Goal: Information Seeking & Learning: Learn about a topic

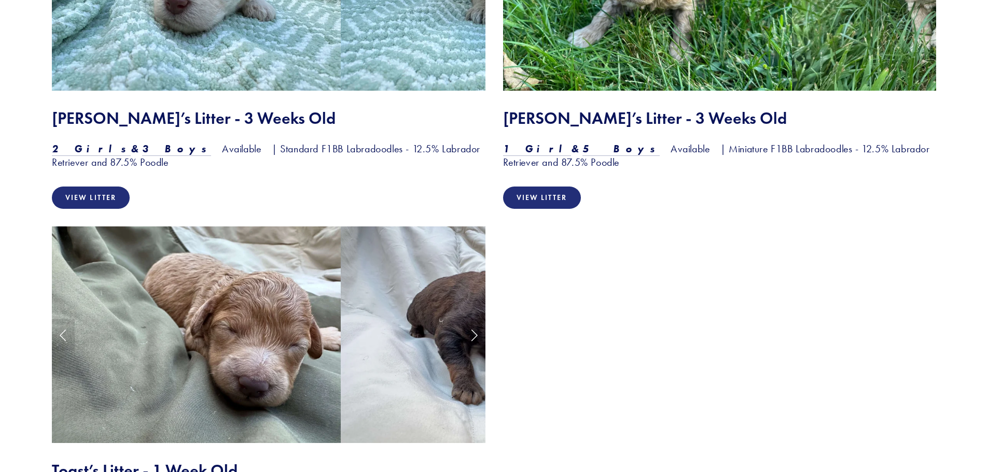
scroll to position [1244, 0]
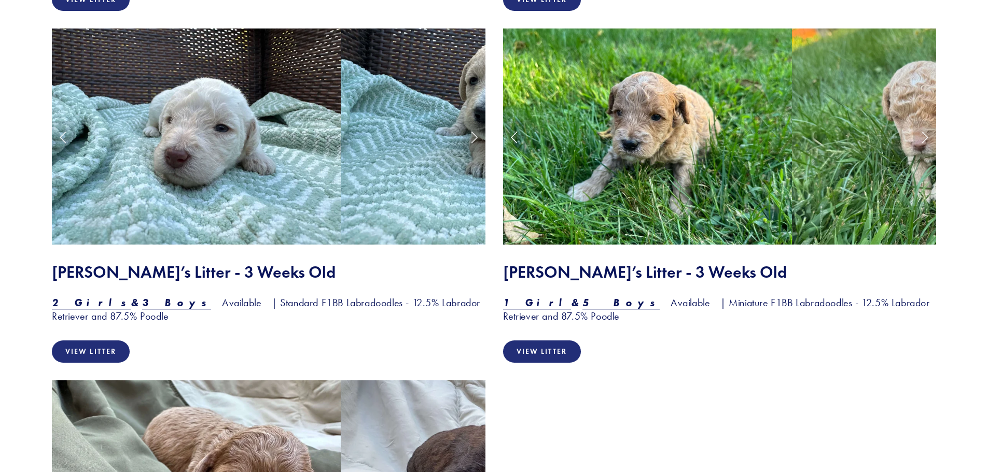
click at [675, 162] on img at bounding box center [647, 137] width 289 height 217
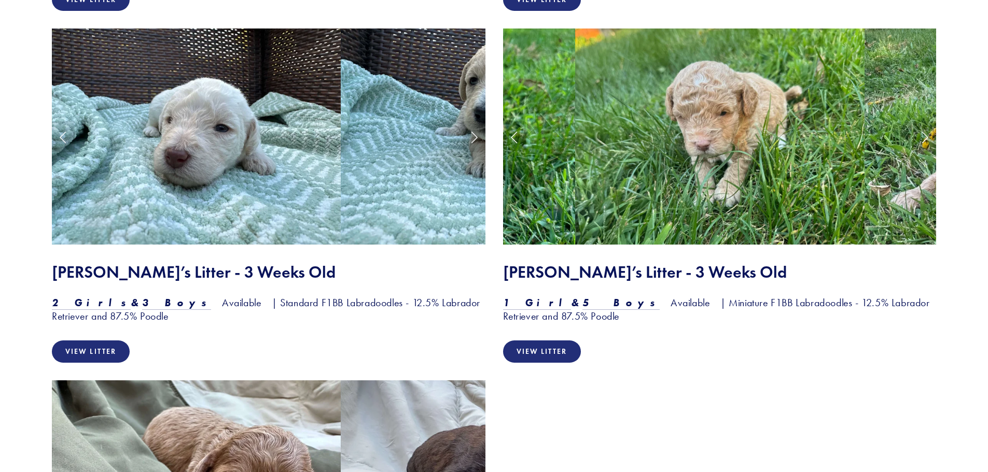
click at [715, 112] on img at bounding box center [719, 137] width 289 height 217
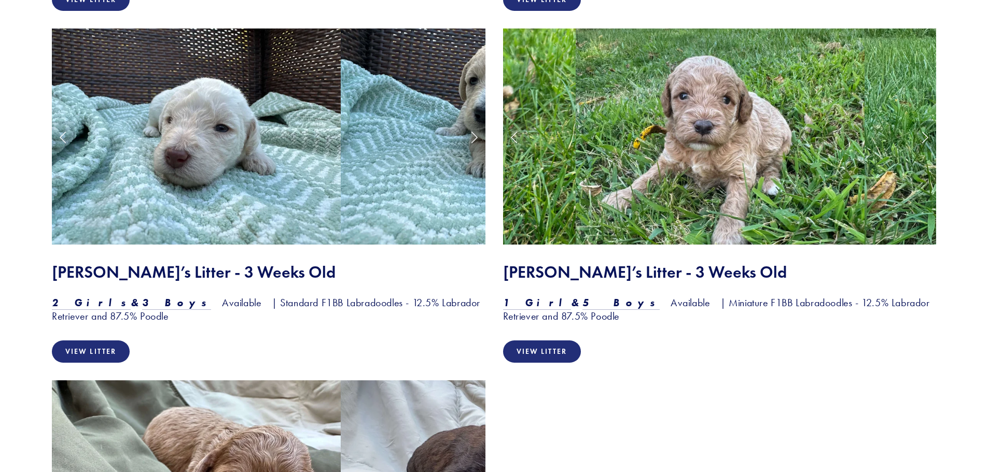
click at [920, 138] on link "Next Slide" at bounding box center [924, 136] width 23 height 31
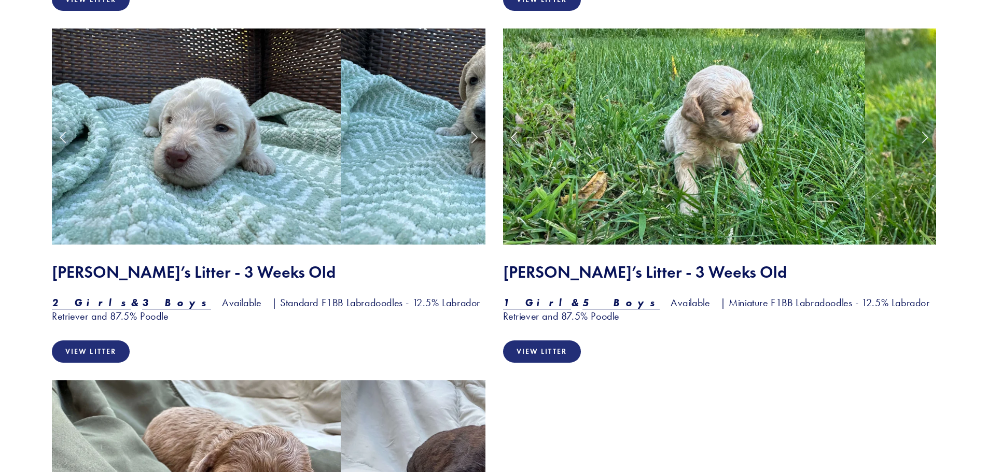
click at [690, 120] on img at bounding box center [719, 137] width 289 height 217
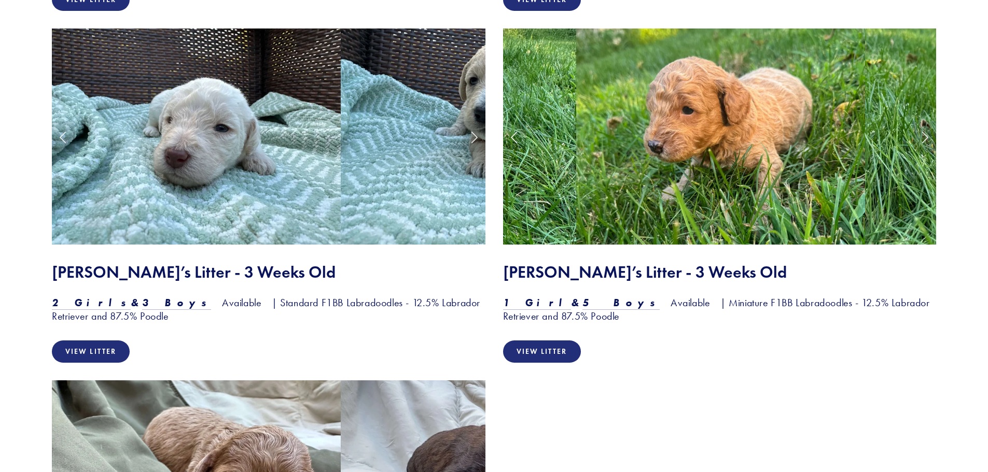
click at [693, 122] on img at bounding box center [720, 137] width 289 height 217
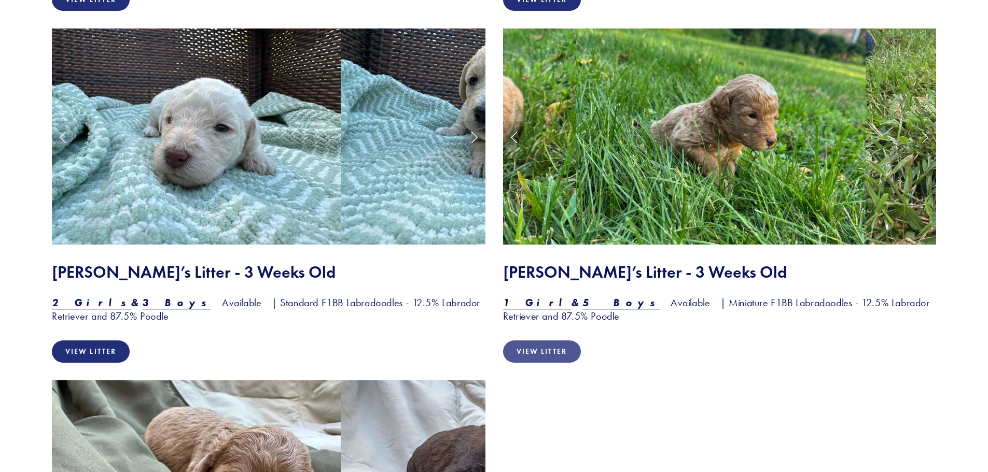
click at [535, 353] on link "View Litter" at bounding box center [542, 352] width 78 height 22
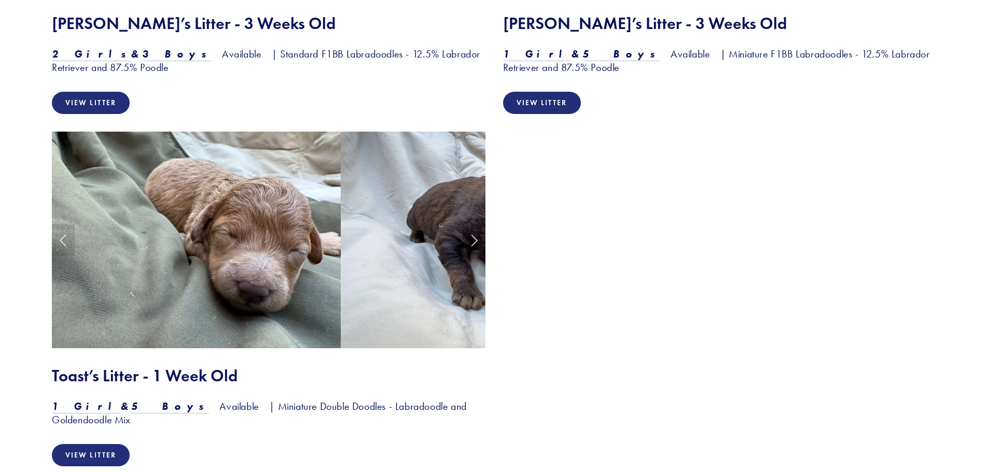
scroll to position [1553, 0]
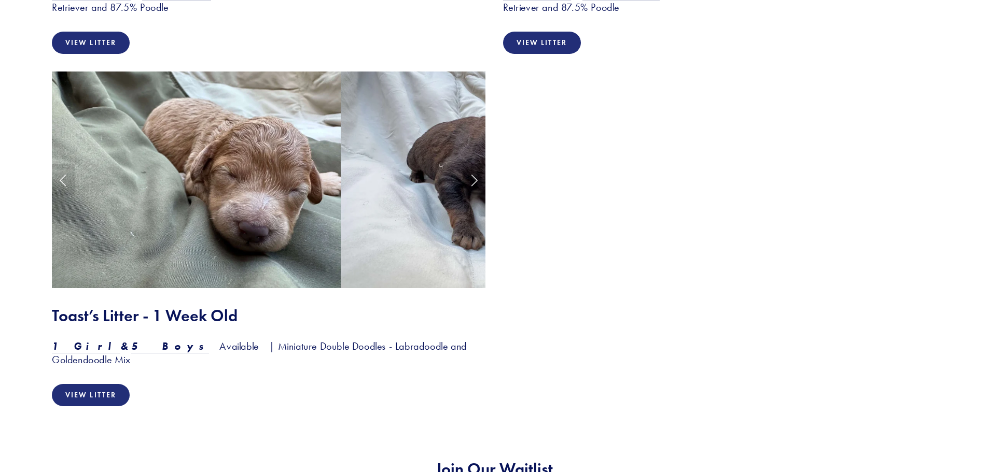
click at [469, 179] on link "Next Slide" at bounding box center [473, 179] width 23 height 31
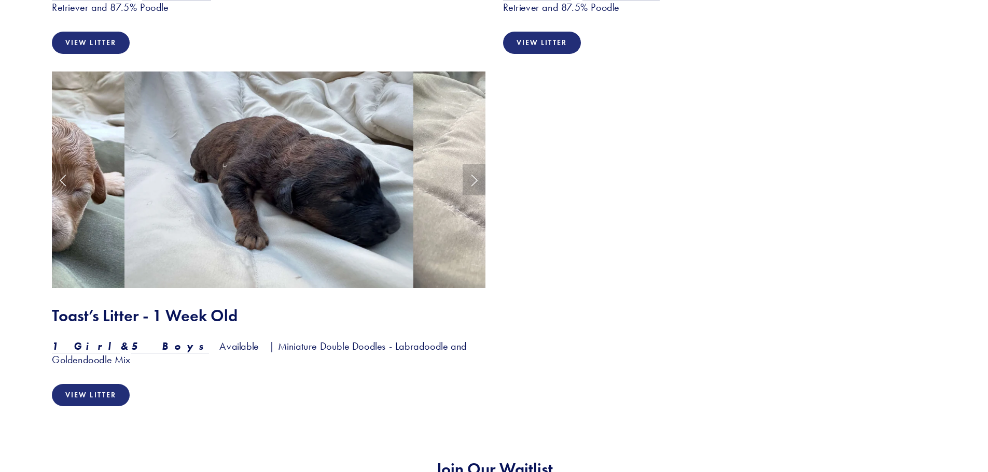
click at [470, 179] on link "Next Slide" at bounding box center [473, 179] width 23 height 31
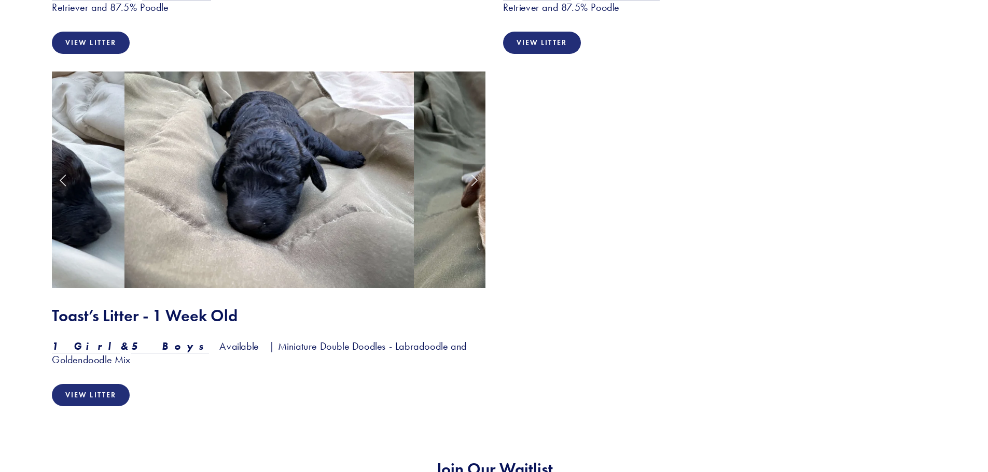
click at [472, 179] on link "Next Slide" at bounding box center [473, 179] width 23 height 31
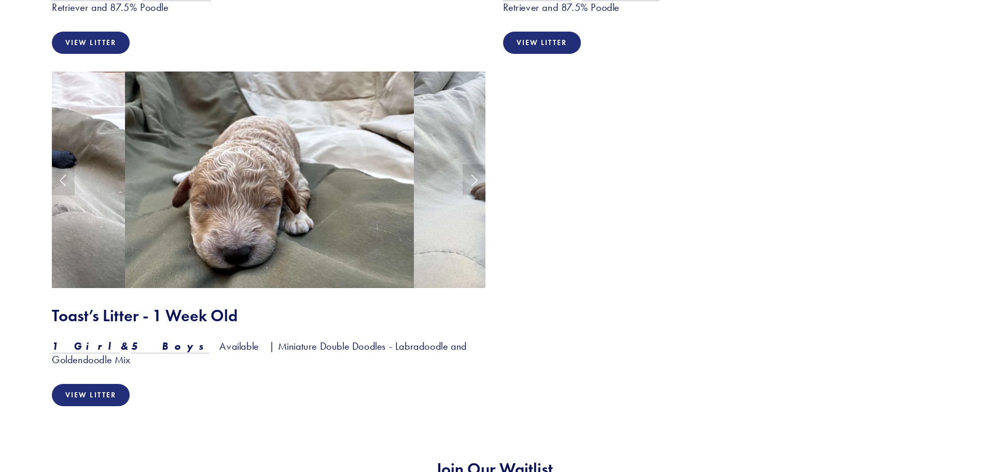
scroll to position [1190, 0]
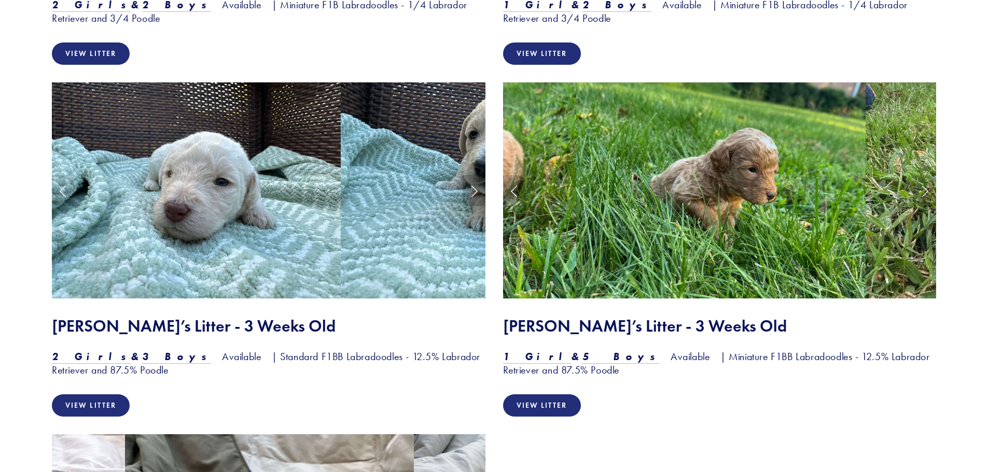
click at [469, 194] on link "Next Slide" at bounding box center [473, 190] width 23 height 31
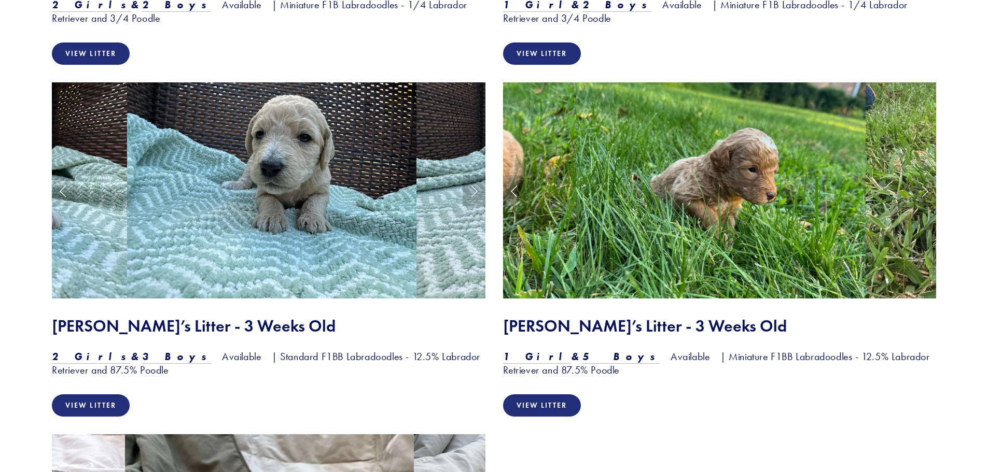
click at [469, 194] on link "Next Slide" at bounding box center [473, 190] width 23 height 31
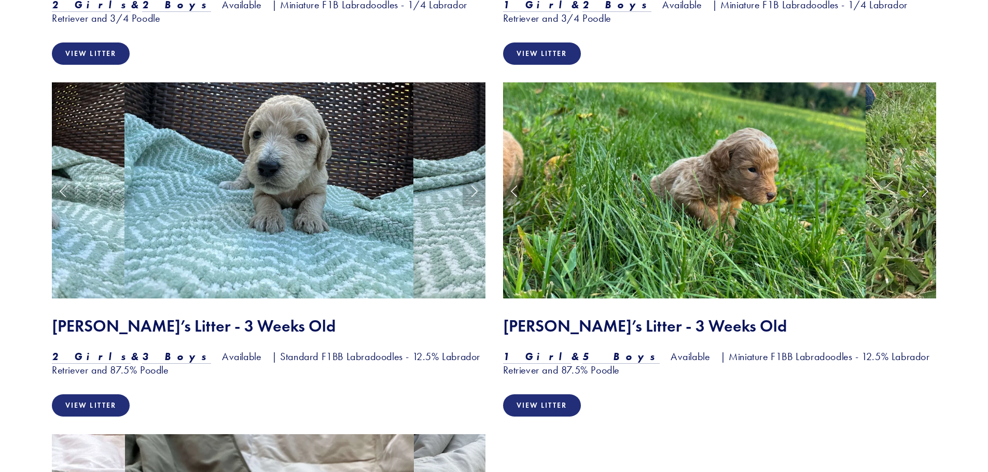
click at [469, 194] on link "Next Slide" at bounding box center [473, 190] width 23 height 31
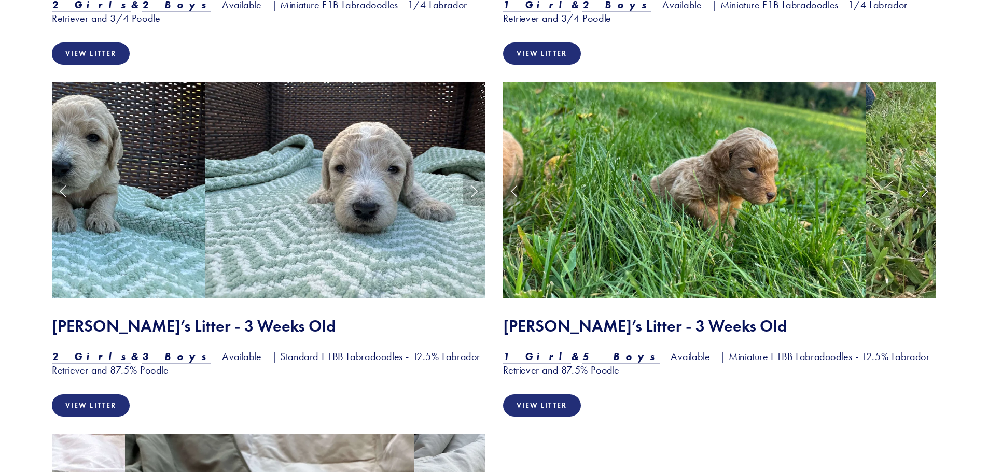
click at [469, 194] on link "Next Slide" at bounding box center [473, 190] width 23 height 31
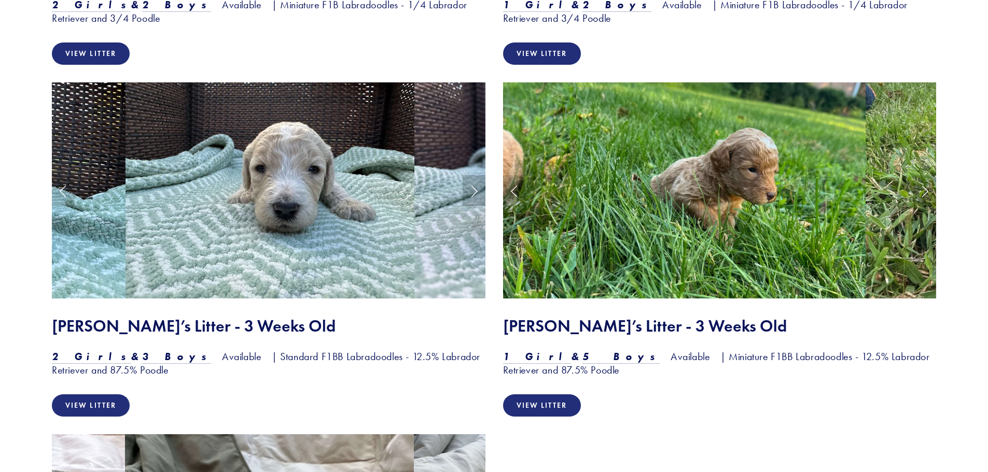
click at [469, 194] on link "Next Slide" at bounding box center [473, 190] width 23 height 31
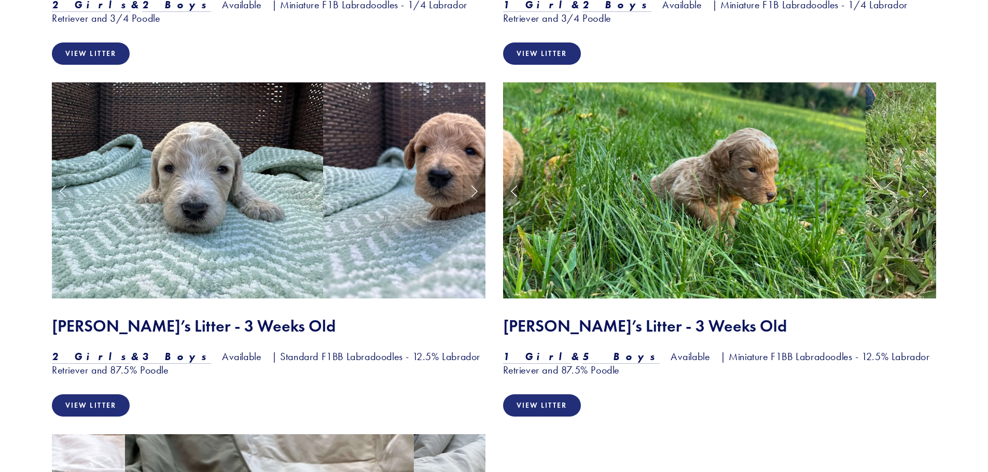
click at [469, 194] on link "Next Slide" at bounding box center [473, 190] width 23 height 31
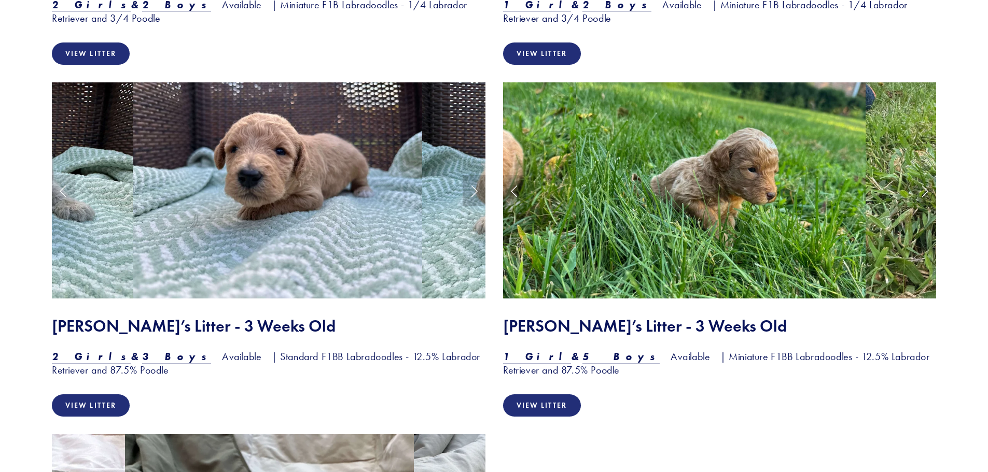
click at [469, 194] on link "Next Slide" at bounding box center [473, 190] width 23 height 31
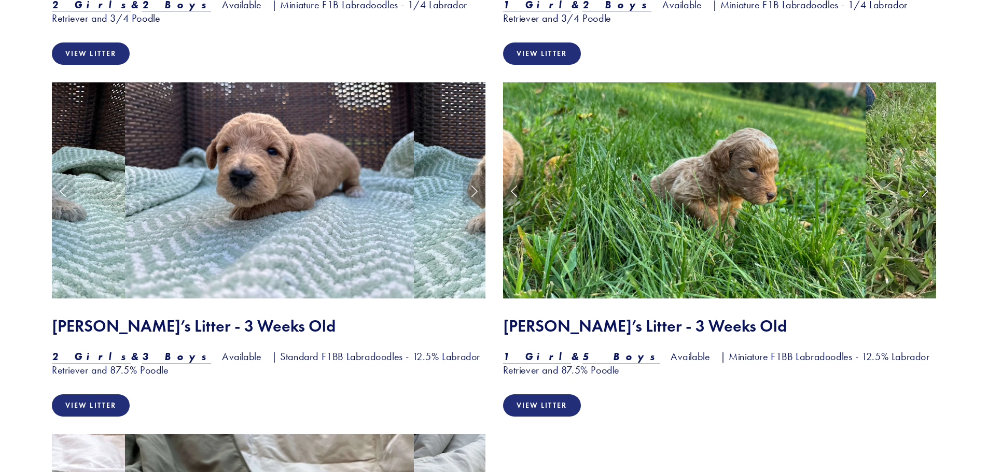
click at [469, 194] on link "Next Slide" at bounding box center [473, 190] width 23 height 31
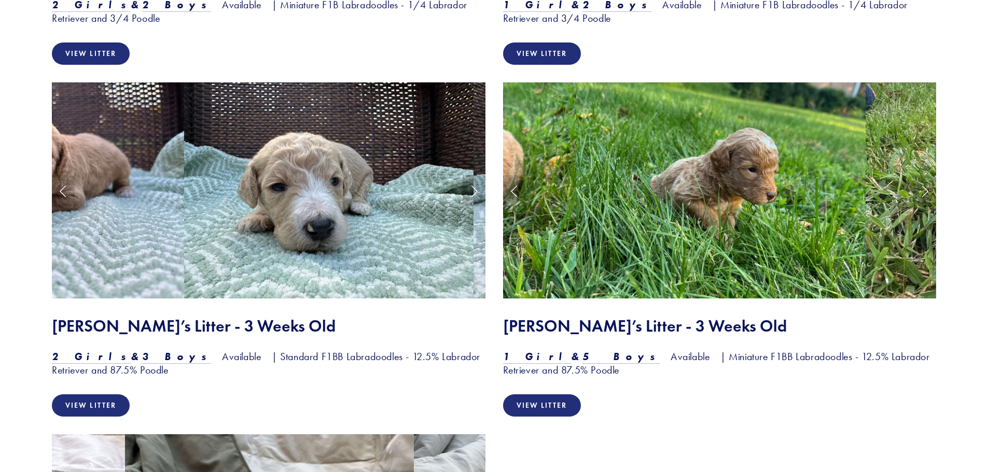
click at [469, 194] on link "Next Slide" at bounding box center [473, 190] width 23 height 31
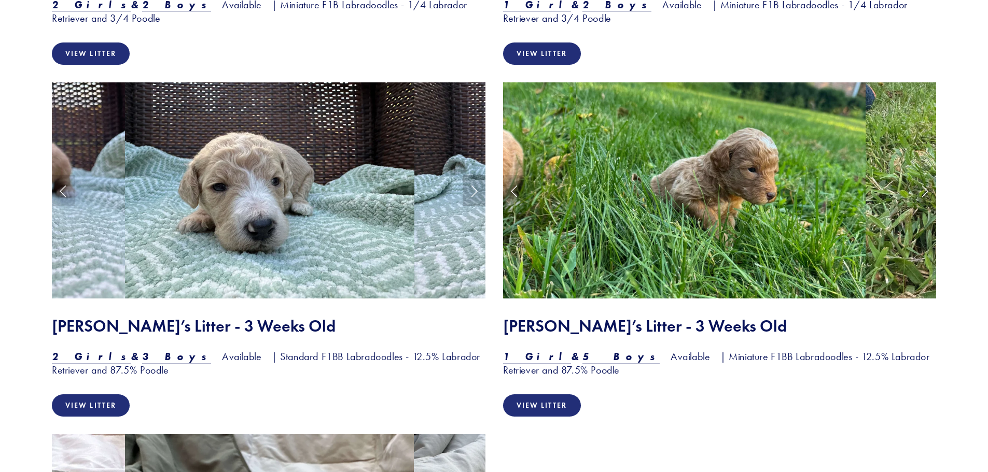
click at [469, 194] on link "Next Slide" at bounding box center [473, 190] width 23 height 31
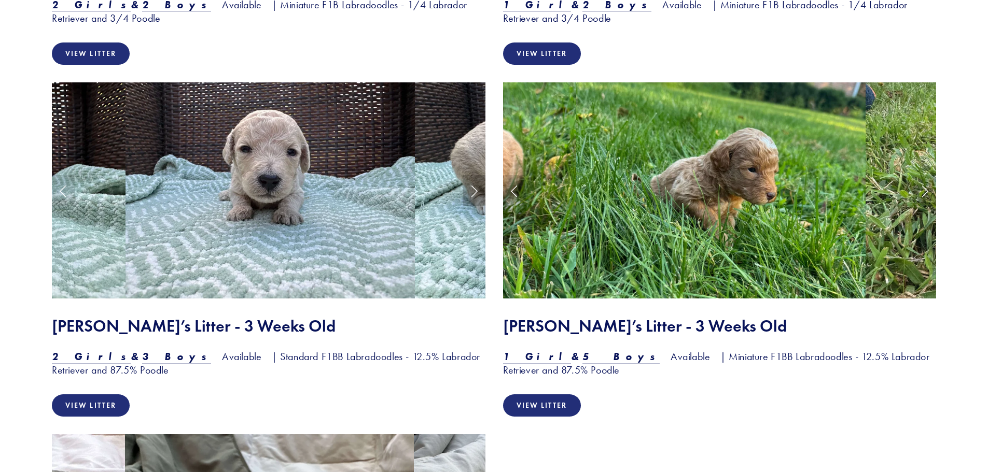
click at [469, 194] on link "Next Slide" at bounding box center [473, 190] width 23 height 31
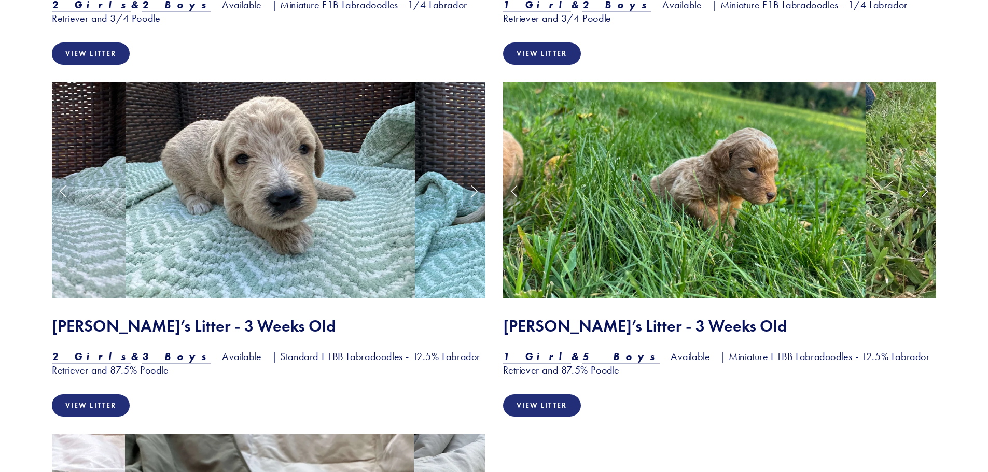
click at [477, 189] on link "Next Slide" at bounding box center [473, 190] width 23 height 31
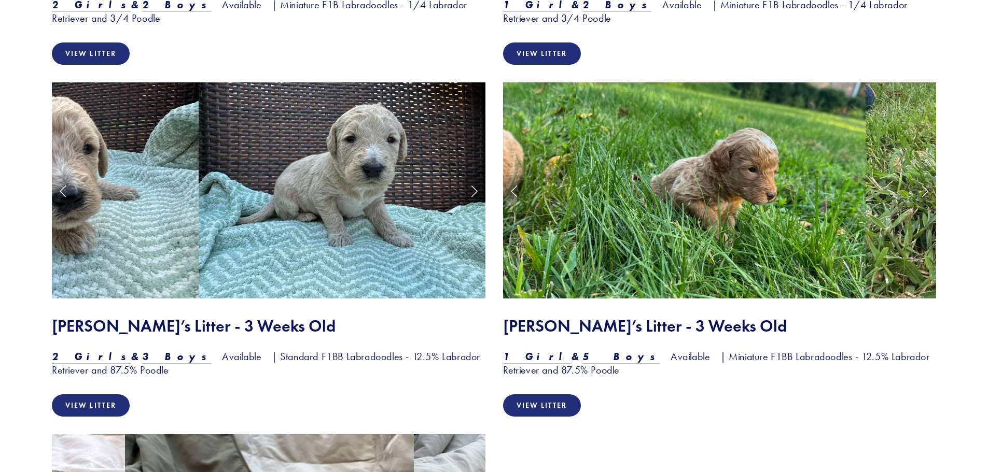
click at [477, 189] on link "Next Slide" at bounding box center [473, 190] width 23 height 31
click at [472, 190] on link "Next Slide" at bounding box center [473, 190] width 23 height 31
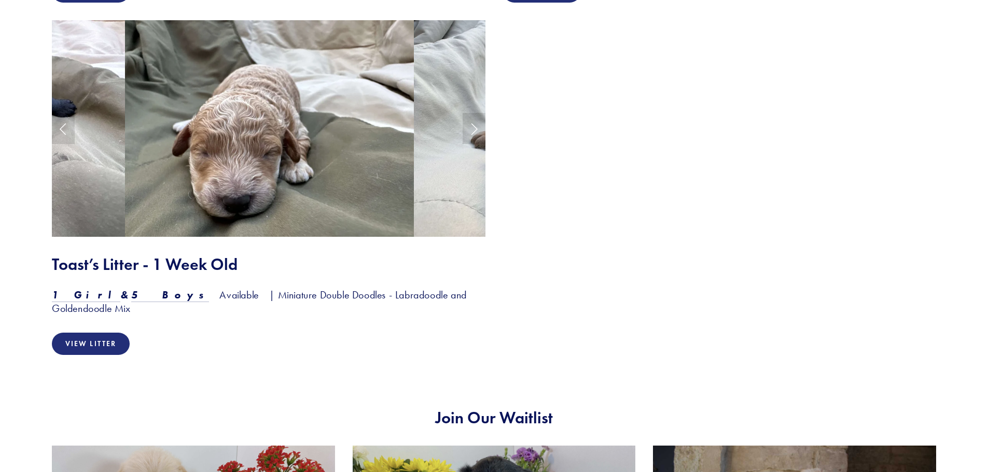
scroll to position [1605, 0]
click at [84, 333] on link "View Litter" at bounding box center [91, 343] width 78 height 22
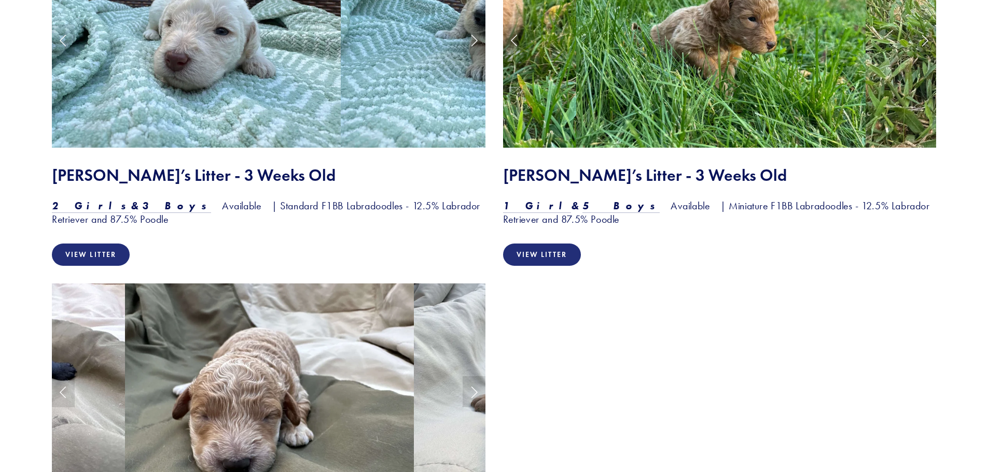
scroll to position [1186, 0]
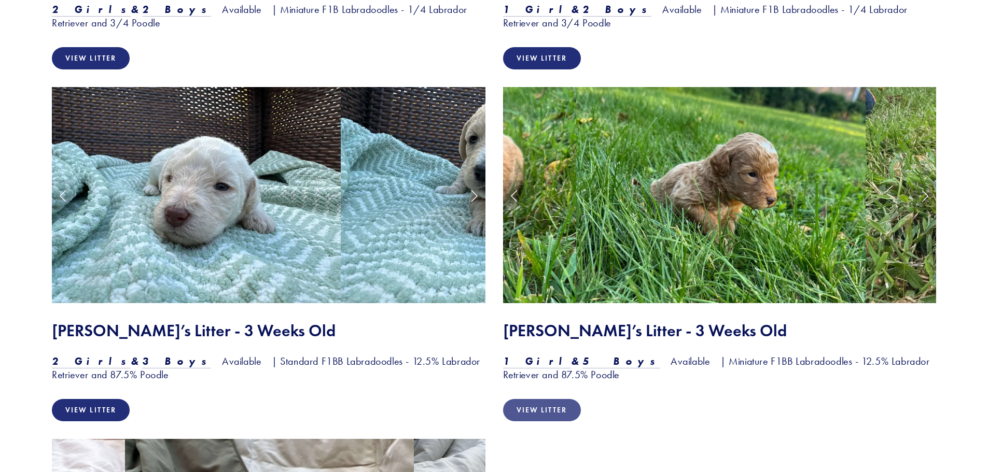
click at [565, 411] on link "View Litter" at bounding box center [542, 410] width 78 height 22
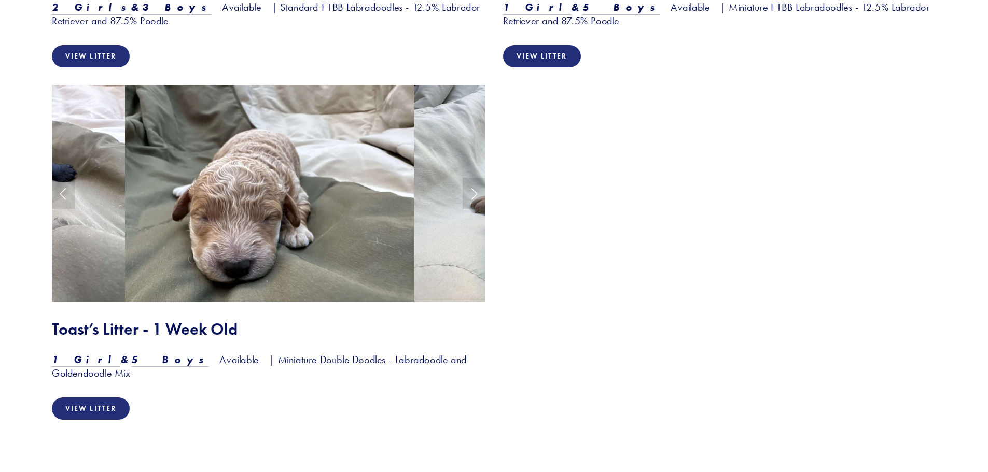
scroll to position [1546, 0]
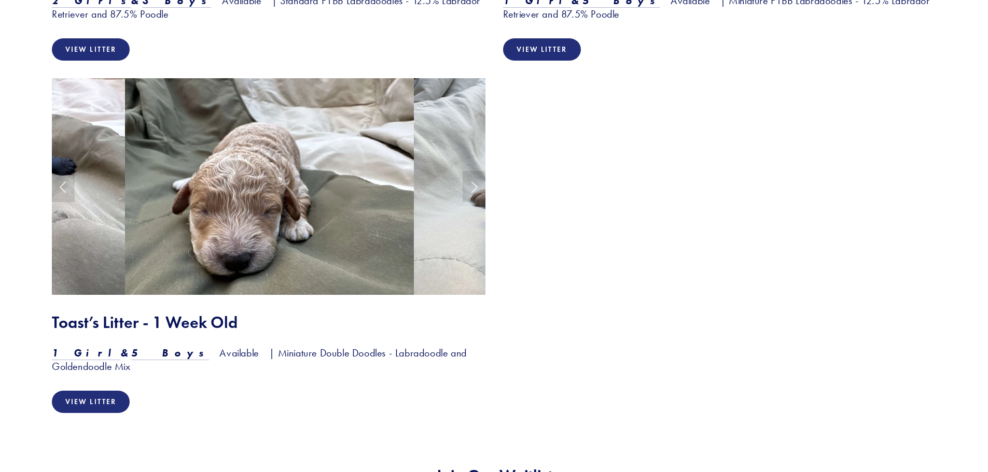
drag, startPoint x: 305, startPoint y: 184, endPoint x: 311, endPoint y: 179, distance: 7.0
click at [306, 182] on img at bounding box center [269, 186] width 289 height 217
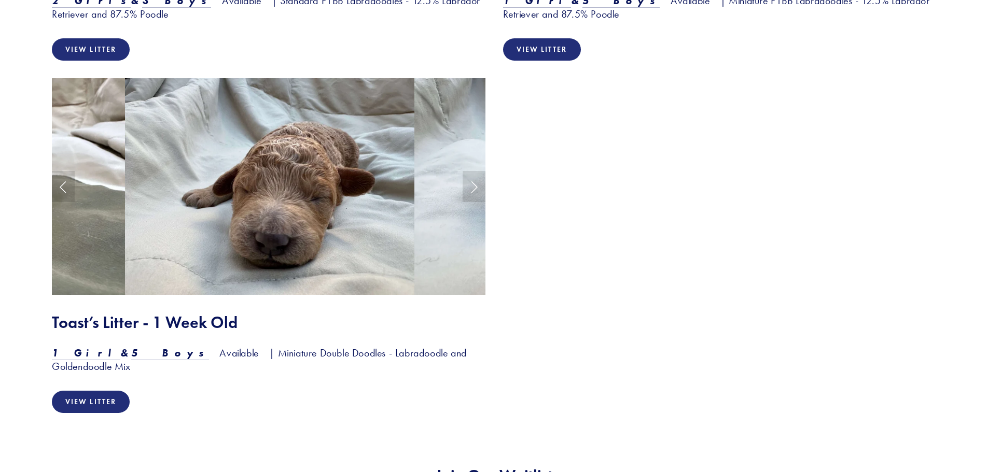
click at [455, 175] on img at bounding box center [558, 186] width 289 height 217
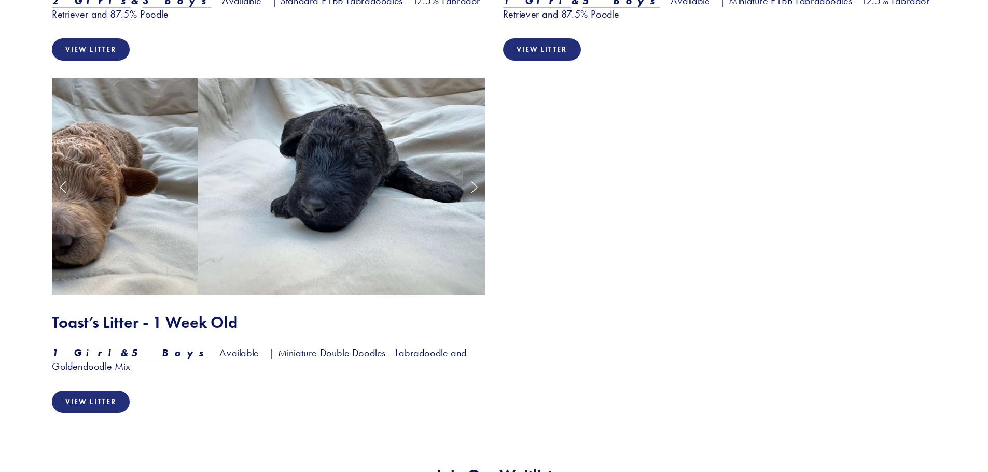
click at [321, 195] on img at bounding box center [342, 186] width 289 height 217
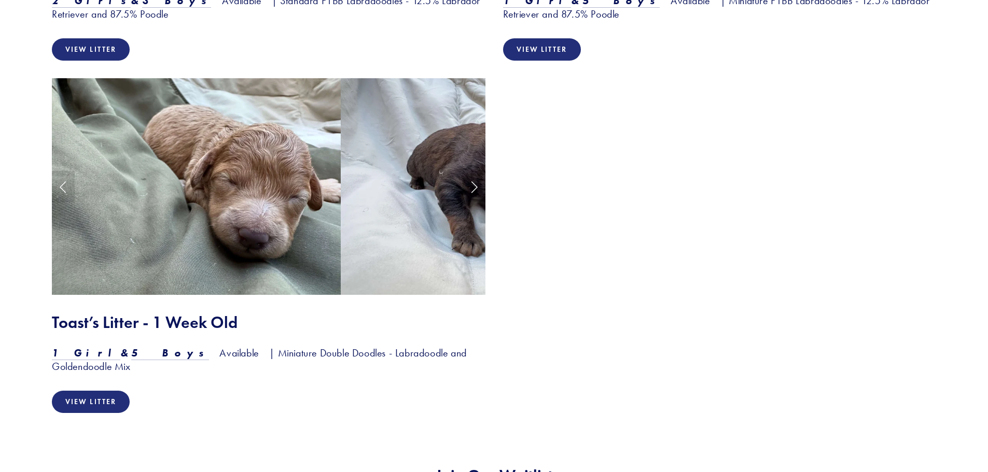
click at [274, 178] on img at bounding box center [196, 186] width 289 height 217
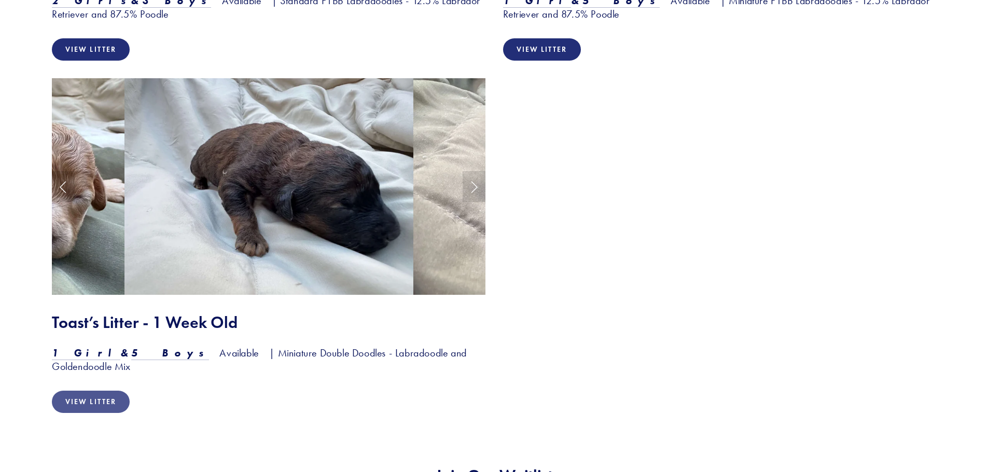
click at [113, 391] on link "View Litter" at bounding box center [91, 402] width 78 height 22
